Goal: Find contact information: Find contact information

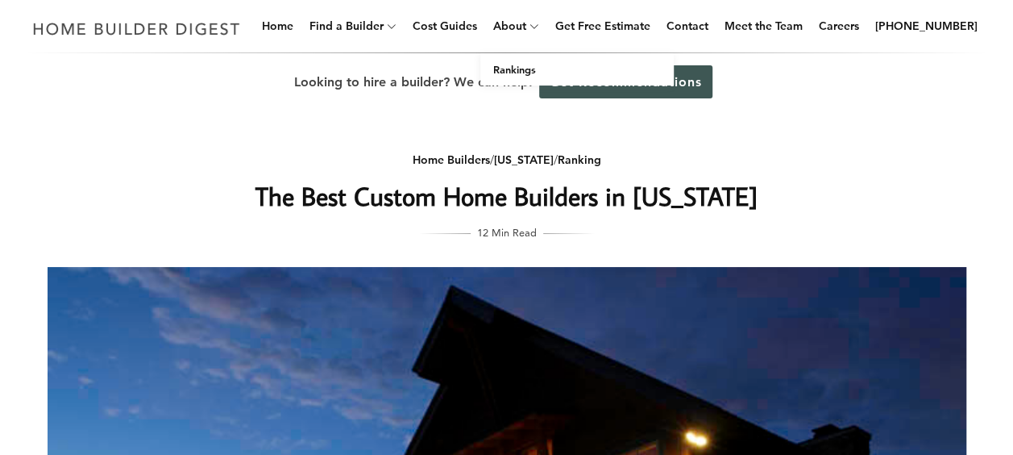
click at [546, 23] on span at bounding box center [535, 27] width 19 height 52
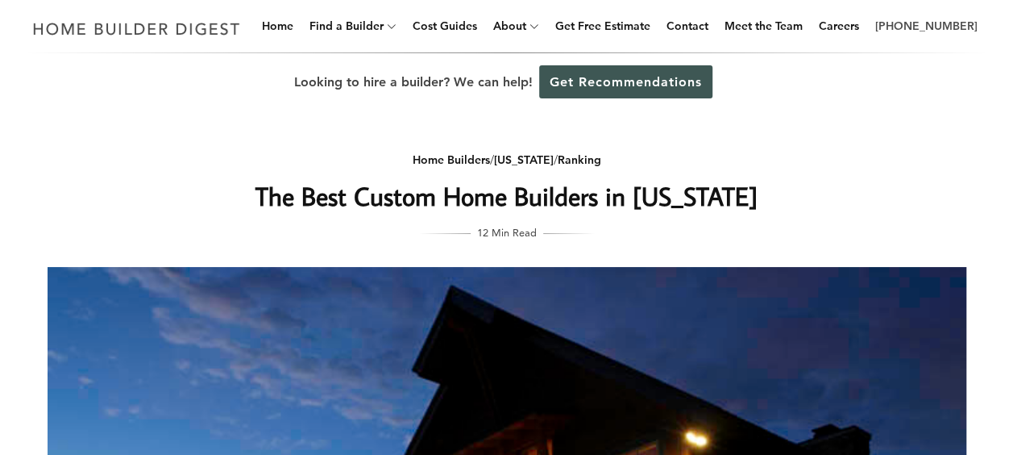
click at [943, 24] on link "[PHONE_NUMBER]" at bounding box center [926, 26] width 115 height 52
click at [698, 21] on link "Contact" at bounding box center [687, 26] width 55 height 52
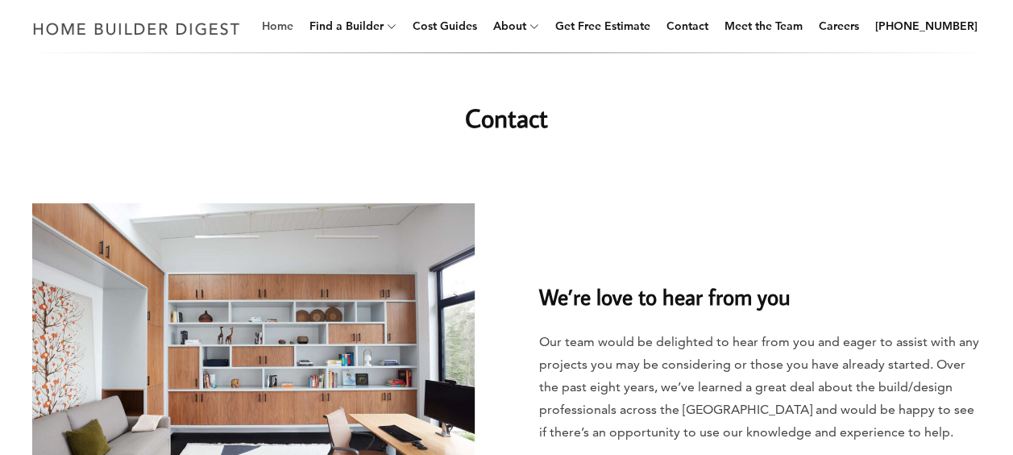
click at [297, 22] on link "Home" at bounding box center [277, 26] width 44 height 52
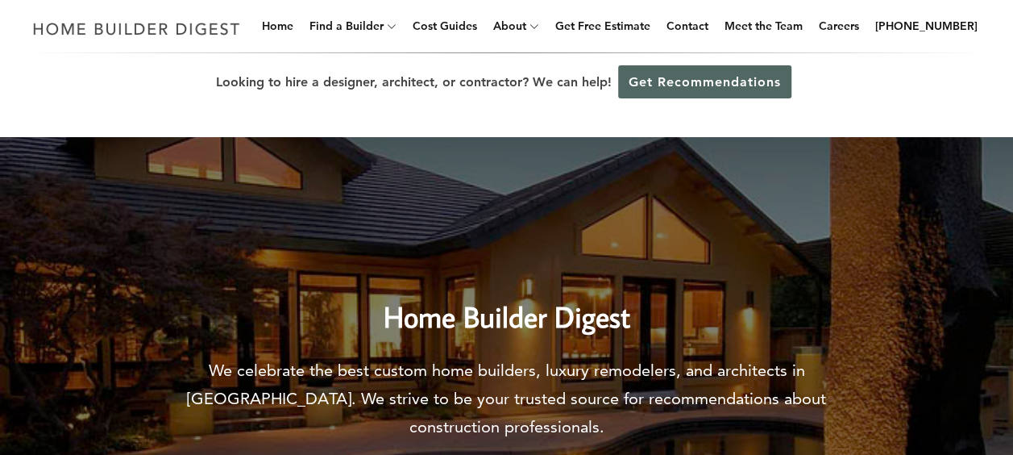
click at [681, 78] on link "Get Recommendations" at bounding box center [704, 81] width 173 height 33
